Goal: Navigation & Orientation: Find specific page/section

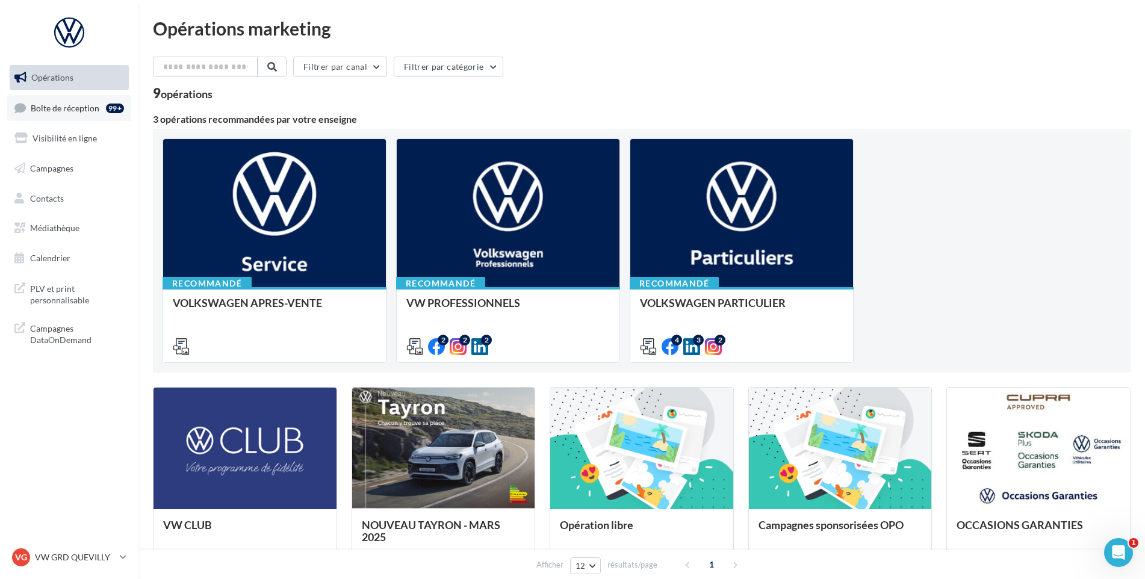
click at [99, 119] on link "Boîte de réception 99+" at bounding box center [69, 108] width 124 height 26
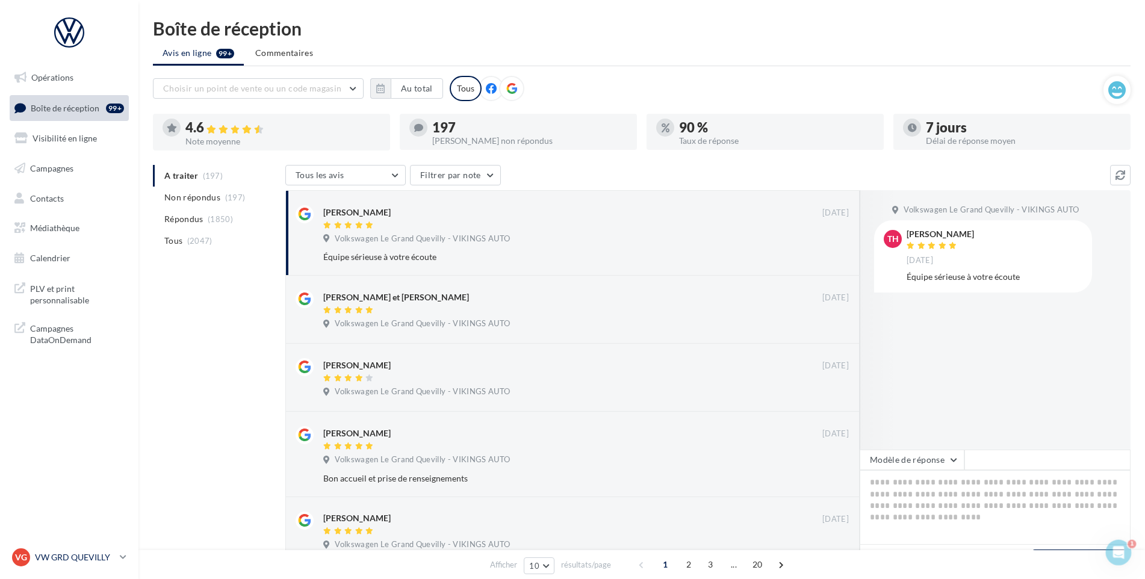
click at [71, 555] on p "VW GRD QUEVILLY" at bounding box center [75, 557] width 80 height 12
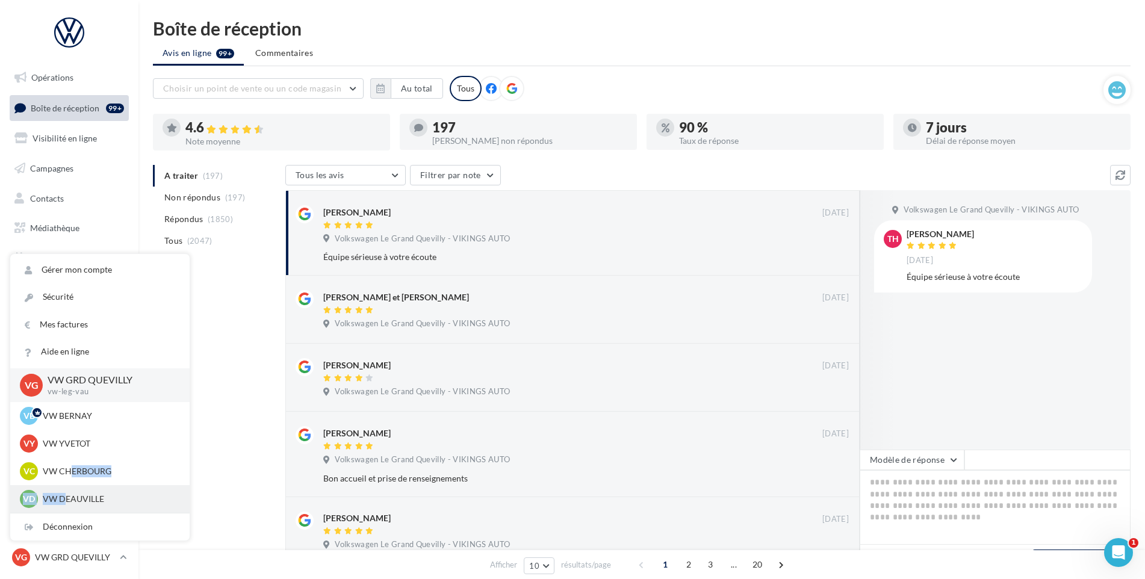
drag, startPoint x: 71, startPoint y: 483, endPoint x: 67, endPoint y: 496, distance: 13.7
click at [67, 496] on p "VW DEAUVILLE" at bounding box center [109, 499] width 132 height 12
